Goal: Obtain resource: Obtain resource

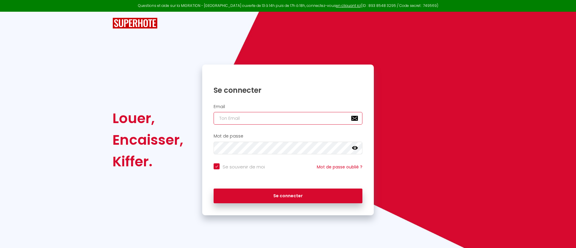
type input "[PERSON_NAME][EMAIL_ADDRESS][PERSON_NAME][DOMAIN_NAME]"
click at [252, 113] on input "[PERSON_NAME][EMAIL_ADDRESS][PERSON_NAME][DOMAIN_NAME]" at bounding box center [288, 118] width 149 height 13
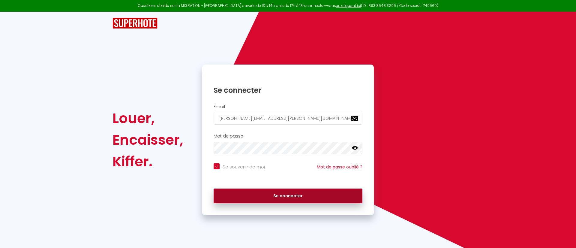
click at [245, 194] on button "Se connecter" at bounding box center [288, 195] width 149 height 15
checkbox input "true"
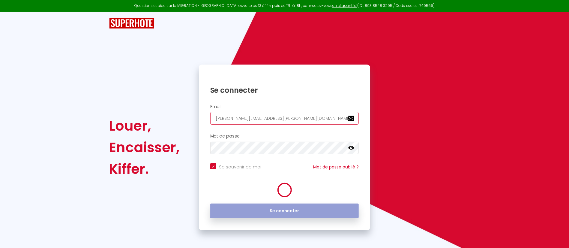
click at [281, 116] on input "[PERSON_NAME][EMAIL_ADDRESS][PERSON_NAME][DOMAIN_NAME]" at bounding box center [284, 118] width 149 height 13
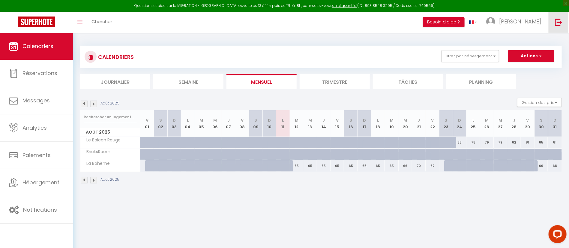
click at [552, 25] on link at bounding box center [559, 22] width 20 height 21
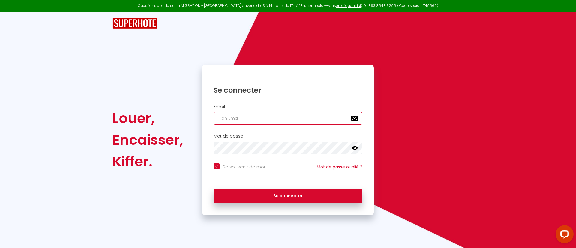
type input "[PERSON_NAME][EMAIL_ADDRESS][PERSON_NAME][DOMAIN_NAME]"
checkbox input "true"
click at [273, 120] on input "[PERSON_NAME][EMAIL_ADDRESS][PERSON_NAME][DOMAIN_NAME]" at bounding box center [288, 118] width 149 height 13
type input "[EMAIL_ADDRESS][PERSON_NAME][DOMAIN_NAME]"
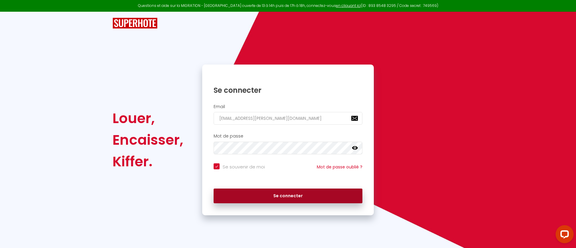
click at [267, 197] on button "Se connecter" at bounding box center [288, 195] width 149 height 15
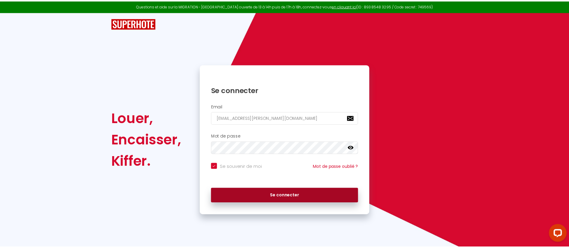
checkbox input "true"
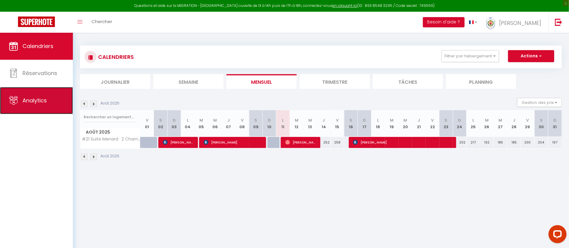
click at [29, 96] on link "Analytics" at bounding box center [36, 100] width 73 height 27
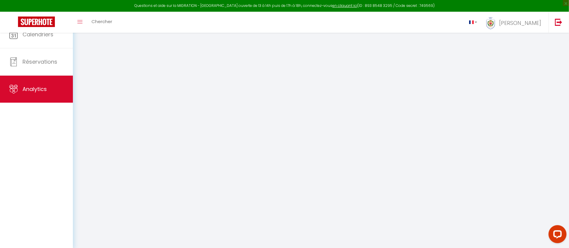
select select "2025"
select select "8"
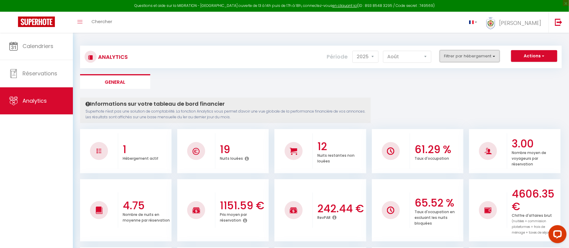
click at [464, 57] on button "Filtrer par hébergement" at bounding box center [470, 56] width 60 height 12
click at [535, 54] on button "Actions" at bounding box center [534, 56] width 46 height 12
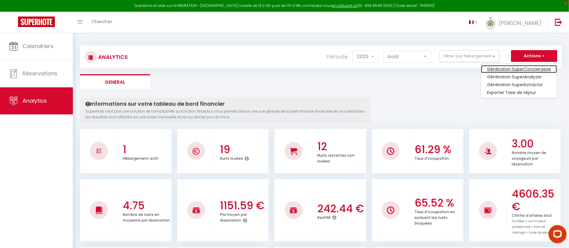
click at [526, 72] on link "Génération SuperConciergerie" at bounding box center [519, 69] width 76 height 8
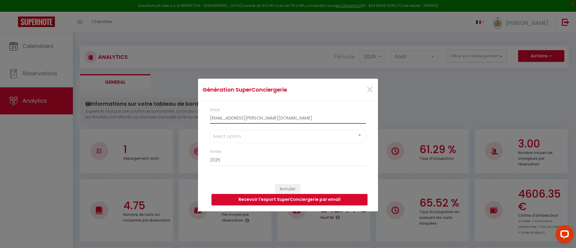
click at [255, 117] on input "[EMAIL_ADDRESS][PERSON_NAME][DOMAIN_NAME]" at bounding box center [288, 118] width 156 height 11
type input "[PERSON_NAME][EMAIL_ADDRESS][PERSON_NAME][DOMAIN_NAME]"
click at [250, 134] on div "Select option" at bounding box center [288, 136] width 156 height 13
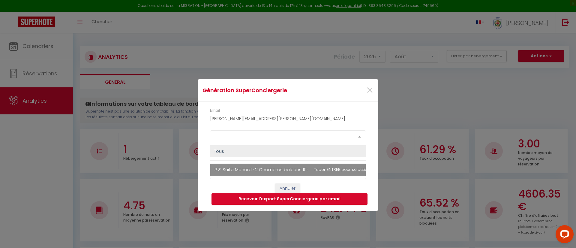
click at [243, 167] on span "#21 Suite Menard · 2 Chambres balcons 10mins marche Mer & 5mins Gare" at bounding box center [295, 169] width 163 height 6
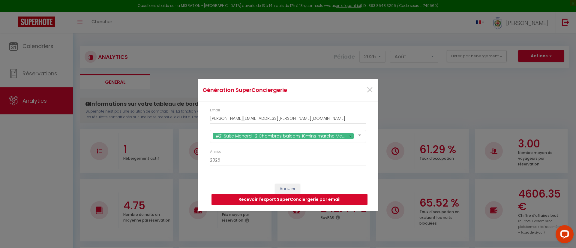
click at [279, 196] on button "Recevoir l'export SuperConciergerie par email" at bounding box center [290, 199] width 156 height 11
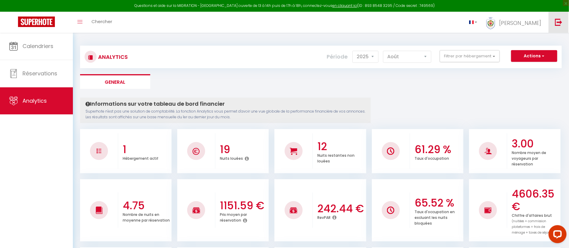
click at [561, 20] on img at bounding box center [559, 22] width 8 height 8
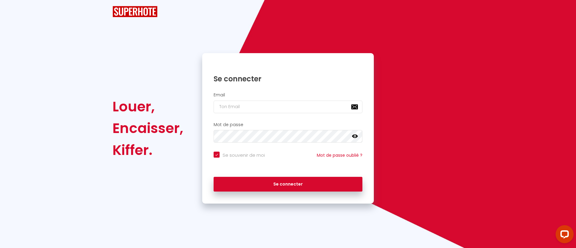
checkbox input "true"
type input "[EMAIL_ADDRESS][PERSON_NAME][DOMAIN_NAME]"
checkbox input "true"
